Goal: Information Seeking & Learning: Learn about a topic

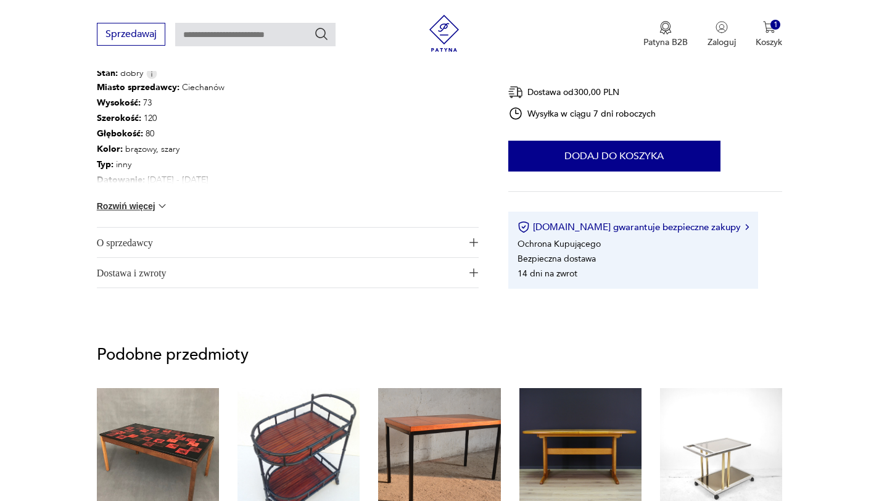
scroll to position [650, 0]
click at [136, 244] on span "O sprzedawcy" at bounding box center [279, 243] width 365 height 30
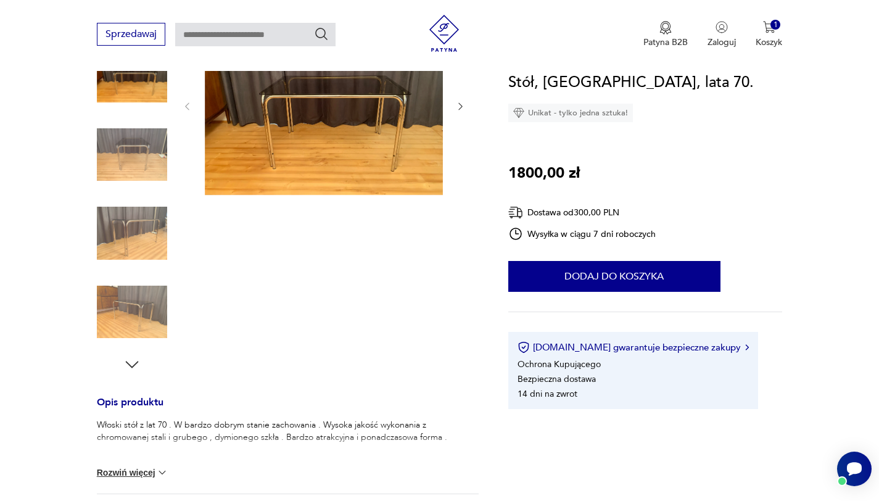
scroll to position [197, 0]
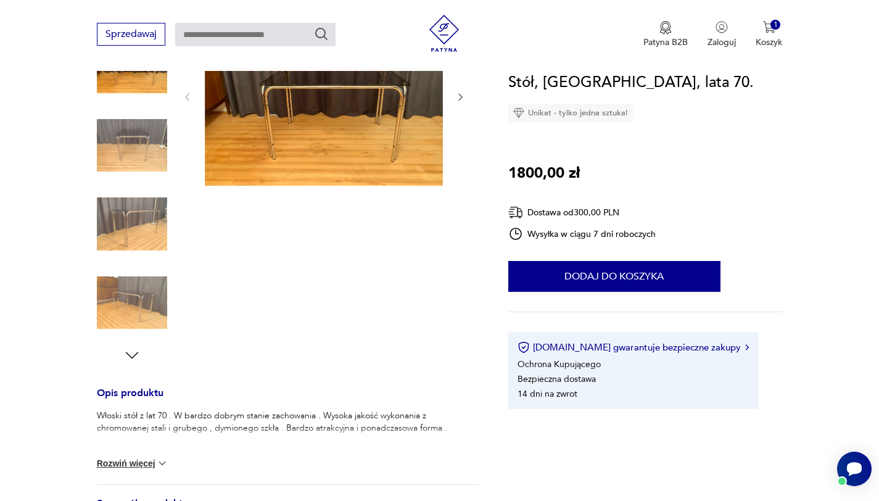
click at [152, 215] on img at bounding box center [132, 224] width 70 height 70
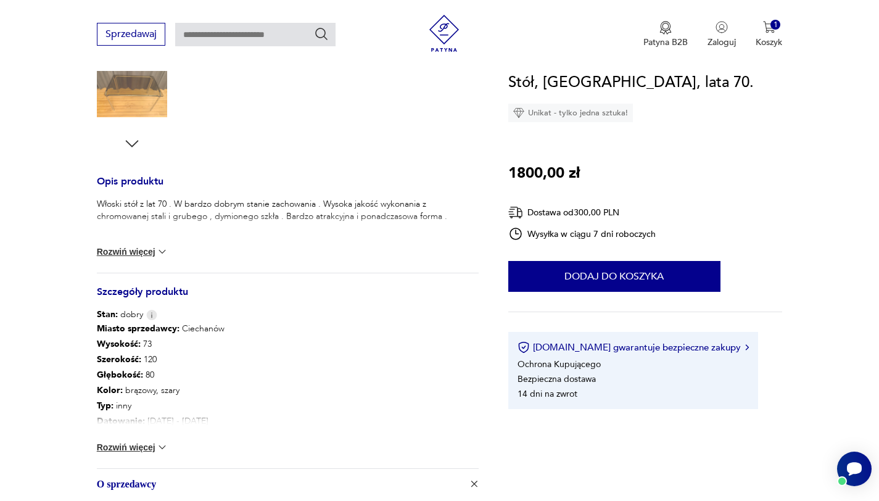
scroll to position [465, 0]
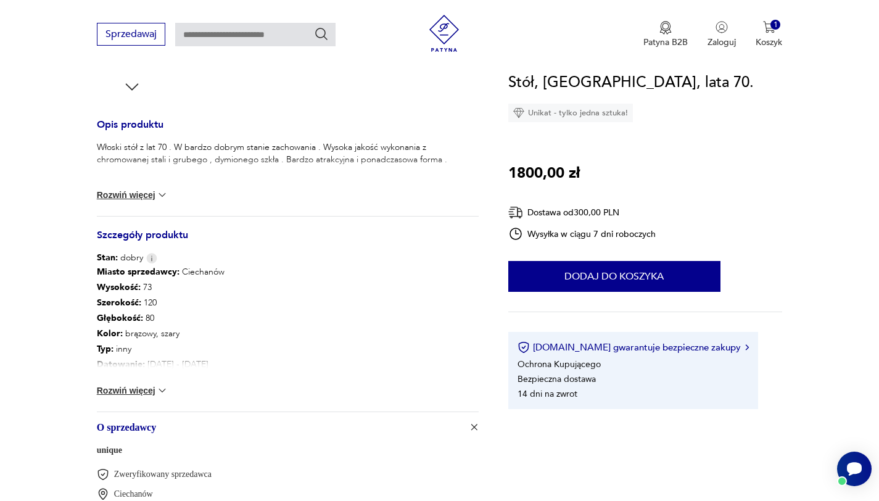
click at [157, 390] on img at bounding box center [162, 390] width 12 height 12
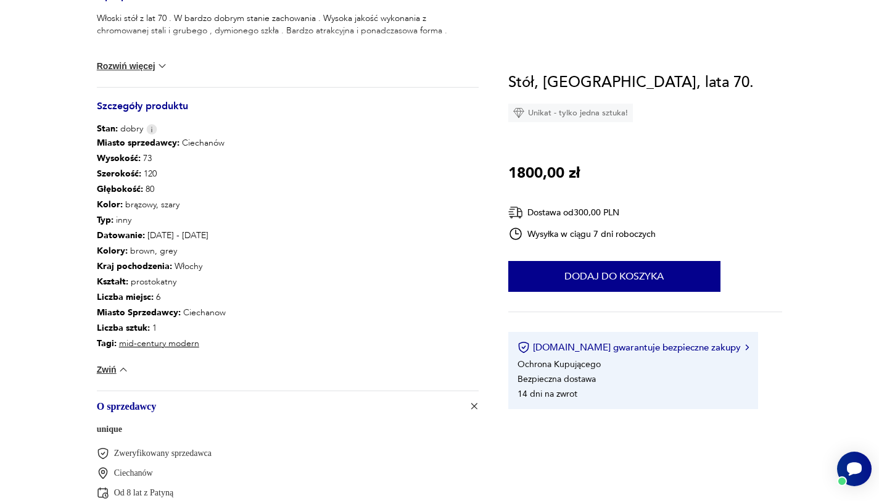
scroll to position [0, 0]
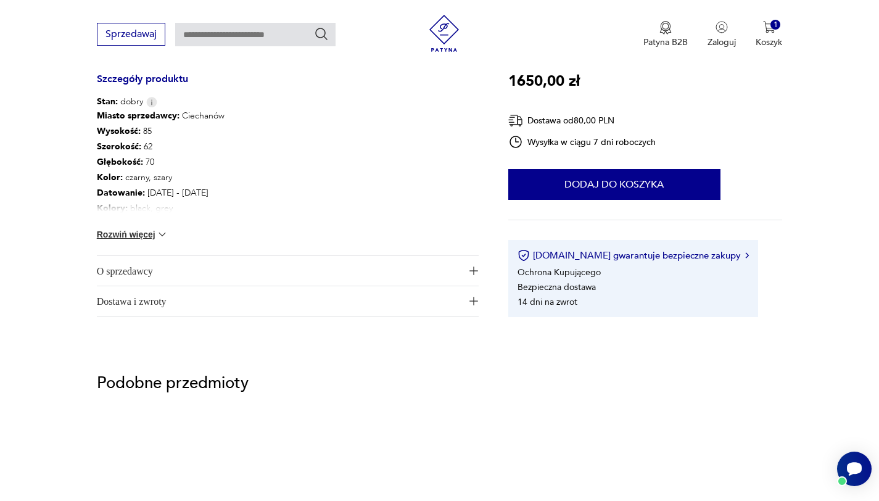
click at [149, 265] on span "O sprzedawcy" at bounding box center [279, 271] width 365 height 30
